Goal: Transaction & Acquisition: Purchase product/service

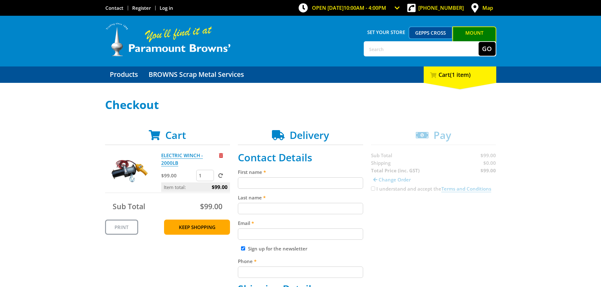
click at [250, 182] on input "First name" at bounding box center [300, 183] width 125 height 11
type input "[PERSON_NAME]"
click at [253, 208] on input "Last name" at bounding box center [300, 208] width 125 height 11
click at [257, 211] on input "Dadd" at bounding box center [300, 208] width 125 height 11
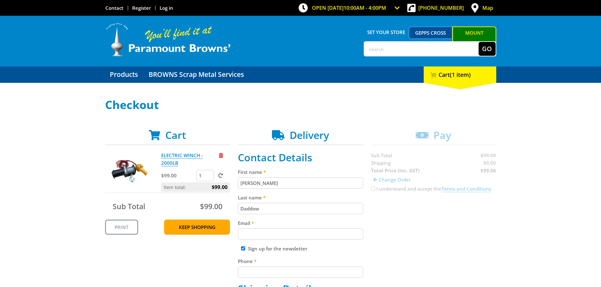
type input "Daddow"
click at [252, 236] on input "Email" at bounding box center [300, 234] width 125 height 11
click at [266, 234] on input "selfstor" at bounding box center [300, 234] width 125 height 11
click at [265, 237] on input "selfstorag" at bounding box center [300, 234] width 125 height 11
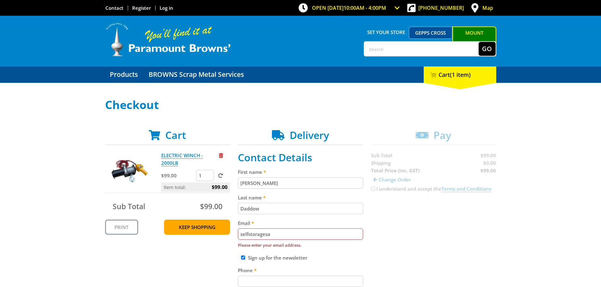
click at [270, 235] on input "selfstoragesa" at bounding box center [300, 234] width 125 height 11
click at [288, 235] on input "[EMAIL_ADDRESS]" at bounding box center [300, 234] width 125 height 11
type input "[EMAIL_ADDRESS][DOMAIN_NAME]"
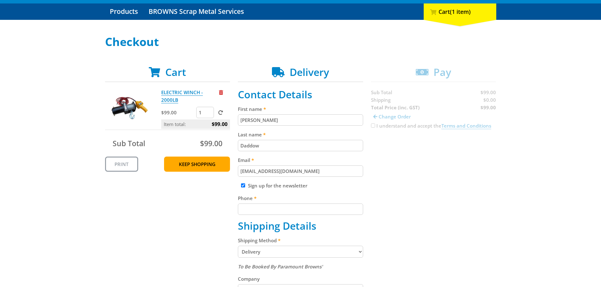
click at [264, 208] on input "Phone" at bounding box center [300, 209] width 125 height 11
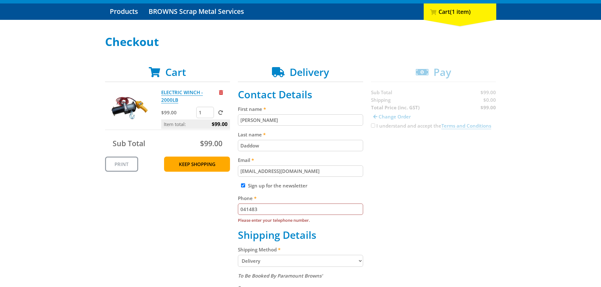
click at [260, 208] on input "041483" at bounding box center [300, 209] width 125 height 11
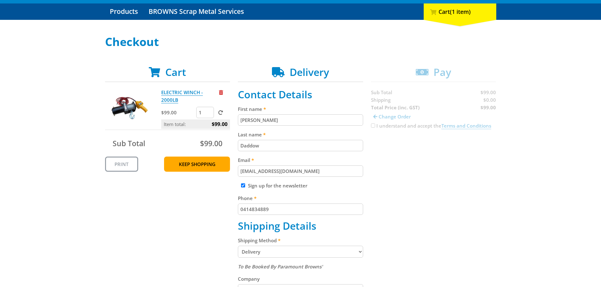
type input "0414834889"
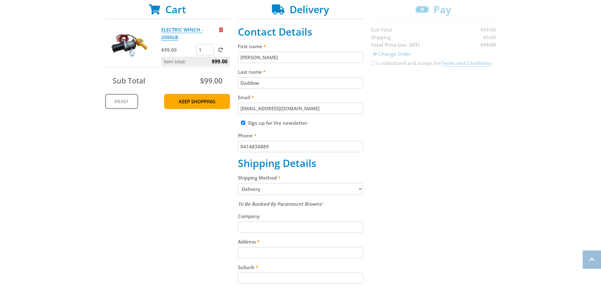
scroll to position [126, 0]
click at [281, 186] on select "Pickup from [GEOGRAPHIC_DATA][PERSON_NAME] Delivery" at bounding box center [300, 189] width 125 height 12
select select "Pickup"
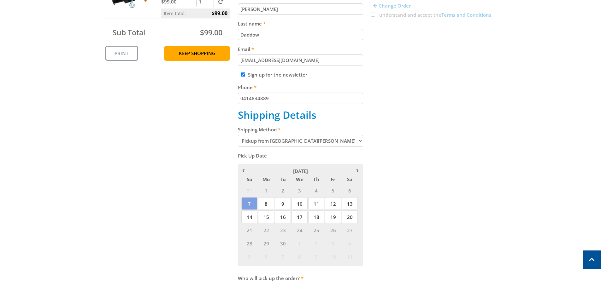
scroll to position [221, 0]
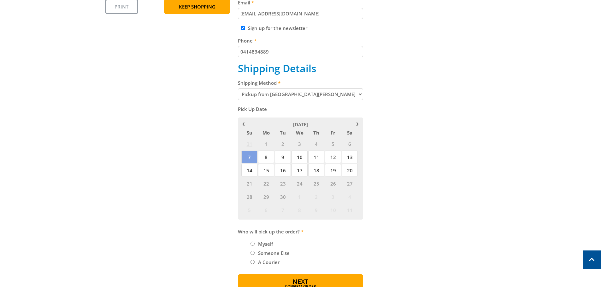
click at [449, 185] on div "Cart ELECTRIC WINCH - 2000LB $99.00 1 Item total: $99.00 Sub Total $99.00 Print…" at bounding box center [300, 101] width 391 height 385
click at [264, 157] on span "8" at bounding box center [266, 157] width 16 height 13
click at [466, 180] on div "Cart ELECTRIC WINCH - 2000LB $99.00 1 Item total: $99.00 Sub Total $99.00 Print…" at bounding box center [300, 101] width 391 height 385
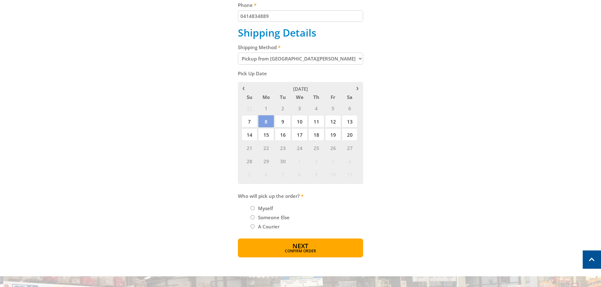
scroll to position [284, 0]
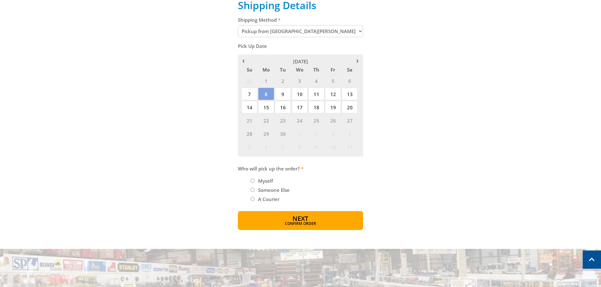
click at [252, 182] on input "Myself" at bounding box center [252, 181] width 4 height 4
radio input "true"
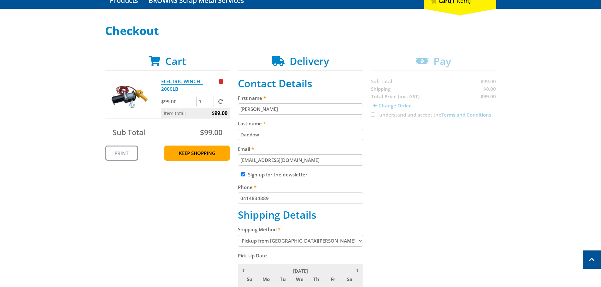
scroll to position [63, 0]
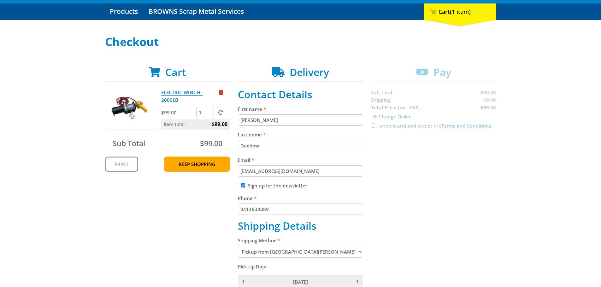
click at [373, 127] on div "Cart ELECTRIC WINCH - 2000LB $99.00 1 Item total: $99.00 Sub Total $99.00 Print…" at bounding box center [300, 281] width 391 height 430
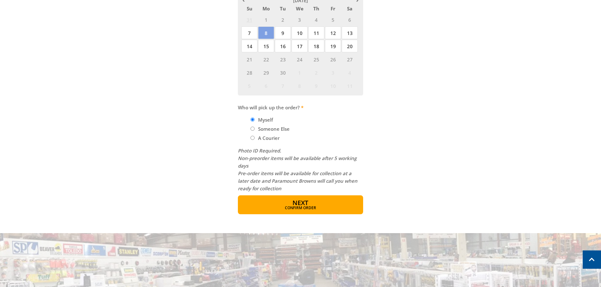
scroll to position [347, 0]
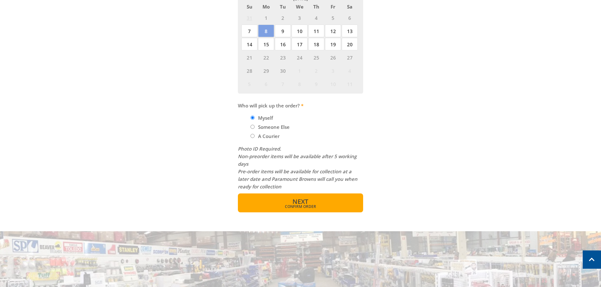
click at [309, 196] on button "Next Confirm order" at bounding box center [300, 203] width 125 height 19
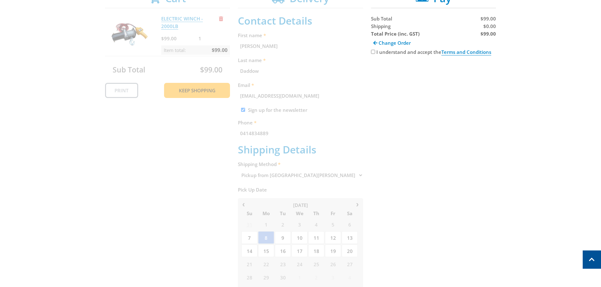
scroll to position [129, 0]
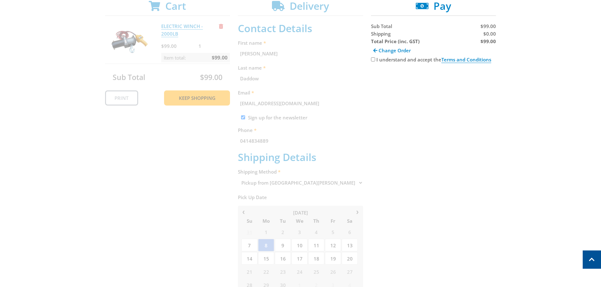
click at [434, 127] on div "Cart ELECTRIC WINCH - 2000LB $99.00 1 Item total: $99.00 Sub Total $99.00 Print…" at bounding box center [300, 213] width 391 height 427
drag, startPoint x: 450, startPoint y: 82, endPoint x: 409, endPoint y: 72, distance: 42.1
click at [450, 82] on div "Cart ELECTRIC WINCH - 2000LB $99.00 1 Item total: $99.00 Sub Total $99.00 Print…" at bounding box center [300, 213] width 391 height 427
click at [373, 59] on input "I understand and accept the Terms and Conditions" at bounding box center [373, 59] width 4 height 4
checkbox input "true"
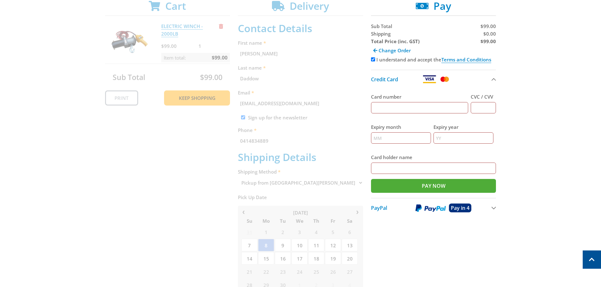
click at [436, 209] on img at bounding box center [430, 208] width 30 height 8
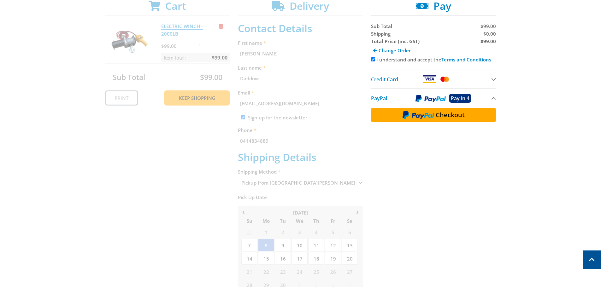
click at [427, 113] on img at bounding box center [418, 115] width 32 height 8
